Goal: Transaction & Acquisition: Register for event/course

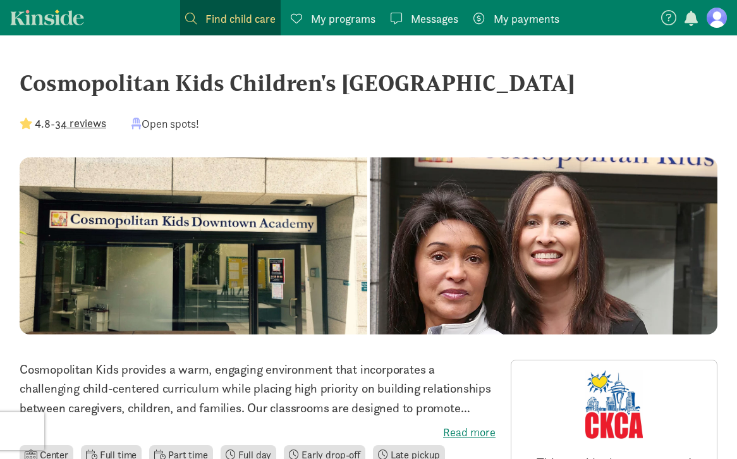
click at [298, 107] on div "Cosmopolitan Kids Children's Downtown Academy 4.8 - 34 reviews Open spots!" at bounding box center [369, 112] width 698 height 92
click at [97, 125] on button "34 reviews" at bounding box center [80, 122] width 51 height 17
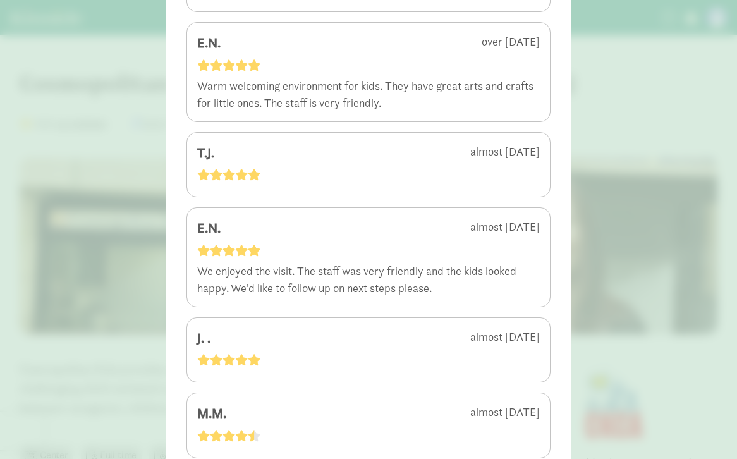
scroll to position [2804, 0]
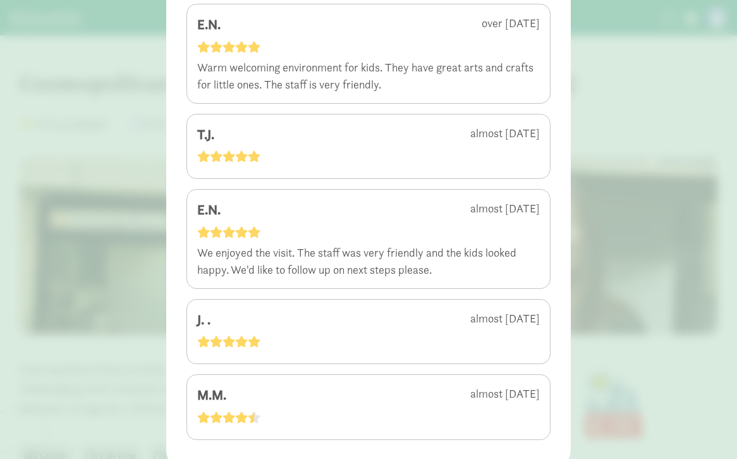
click at [138, 228] on div "4.8 - 34 reviews F.R. about 2 months ago F.R. about 2 months ago I.T. 3 months …" at bounding box center [368, 229] width 737 height 459
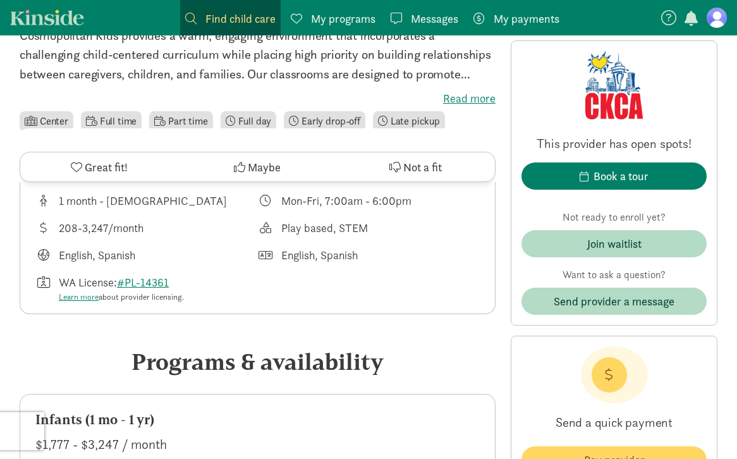
scroll to position [0, 0]
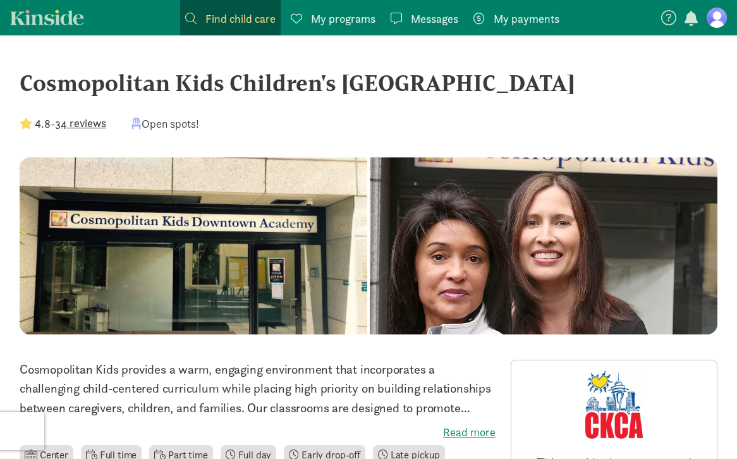
click at [135, 88] on div "Cosmopolitan Kids Children's [GEOGRAPHIC_DATA]" at bounding box center [369, 83] width 698 height 34
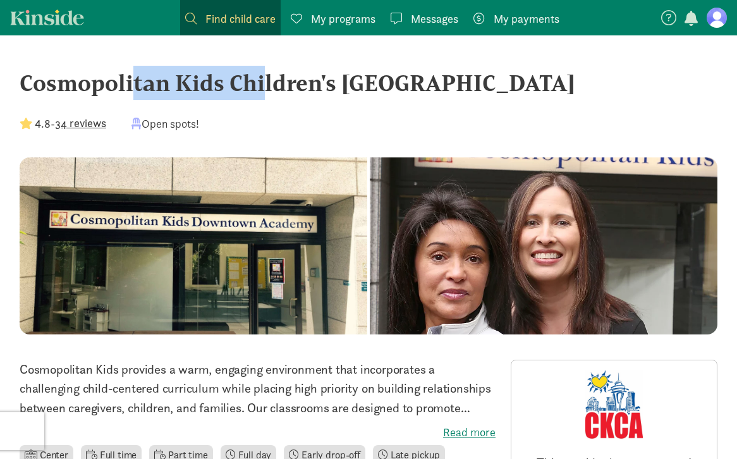
click at [135, 88] on div "Cosmopolitan Kids Children's [GEOGRAPHIC_DATA]" at bounding box center [369, 83] width 698 height 34
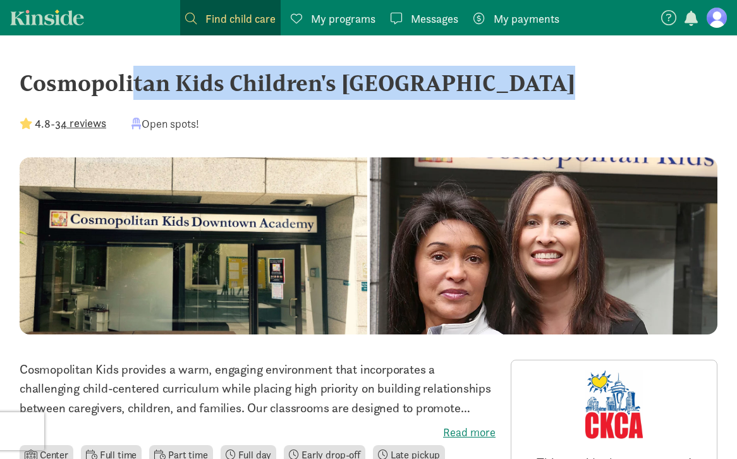
click at [135, 88] on div "Cosmopolitan Kids Children's [GEOGRAPHIC_DATA]" at bounding box center [369, 83] width 698 height 34
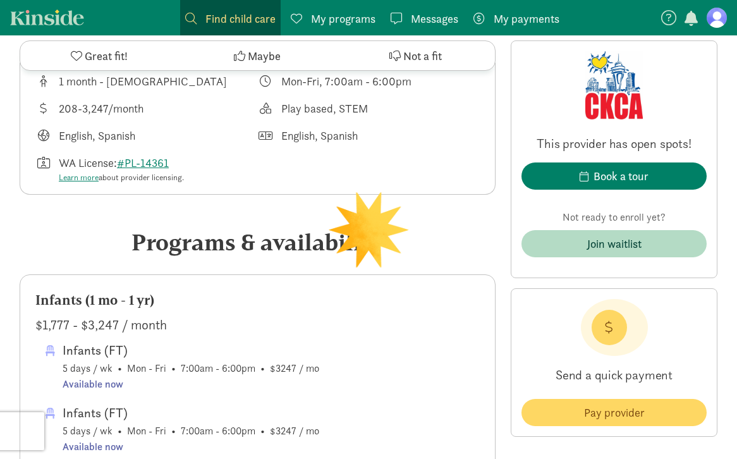
scroll to position [463, 0]
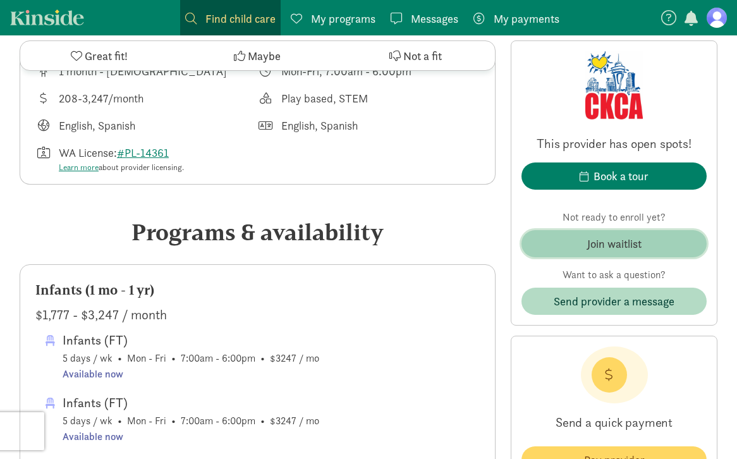
click at [594, 250] on div "Join waitlist" at bounding box center [614, 243] width 54 height 17
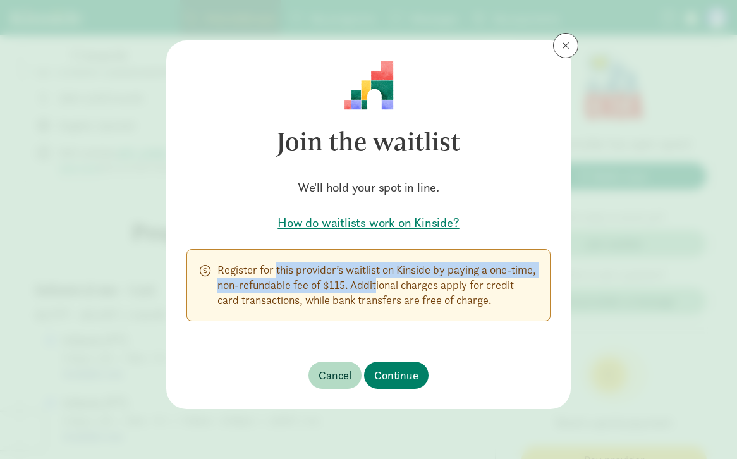
drag, startPoint x: 239, startPoint y: 268, endPoint x: 360, endPoint y: 281, distance: 122.1
click at [360, 281] on p "Register for this provider’s waitlist on Kinside by paying a one-time, non-refu…" at bounding box center [378, 285] width 320 height 46
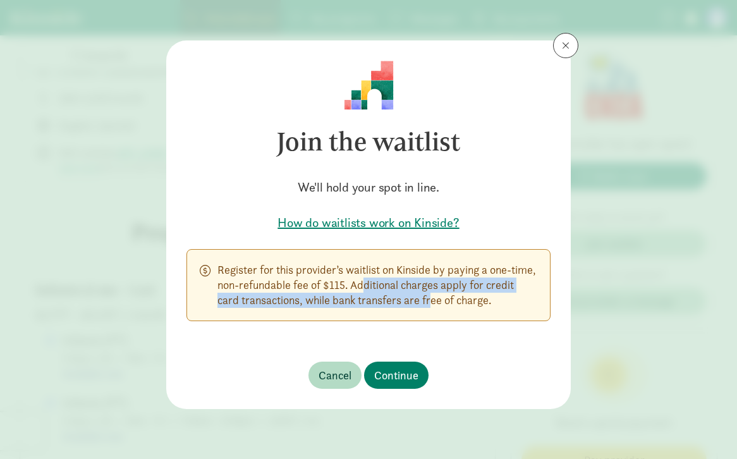
drag, startPoint x: 426, startPoint y: 307, endPoint x: 348, endPoint y: 287, distance: 79.7
click at [348, 287] on p "Register for this provider’s waitlist on Kinside by paying a one-time, non-refu…" at bounding box center [378, 285] width 320 height 46
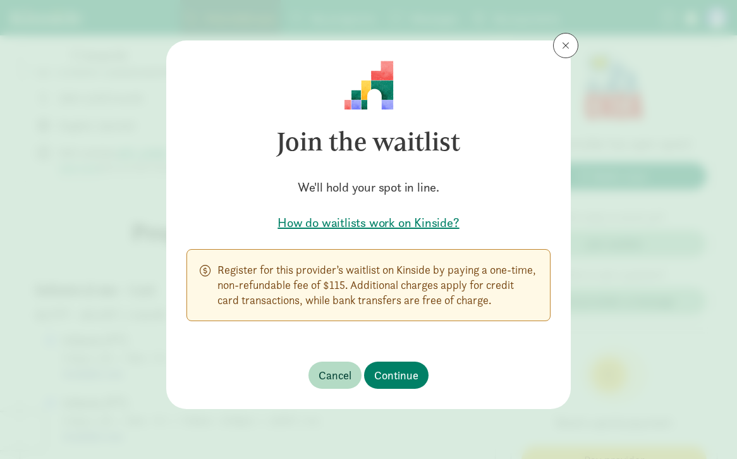
click at [398, 231] on h5 "How do waitlists work on Kinside?" at bounding box center [369, 223] width 364 height 18
